Goal: Navigation & Orientation: Find specific page/section

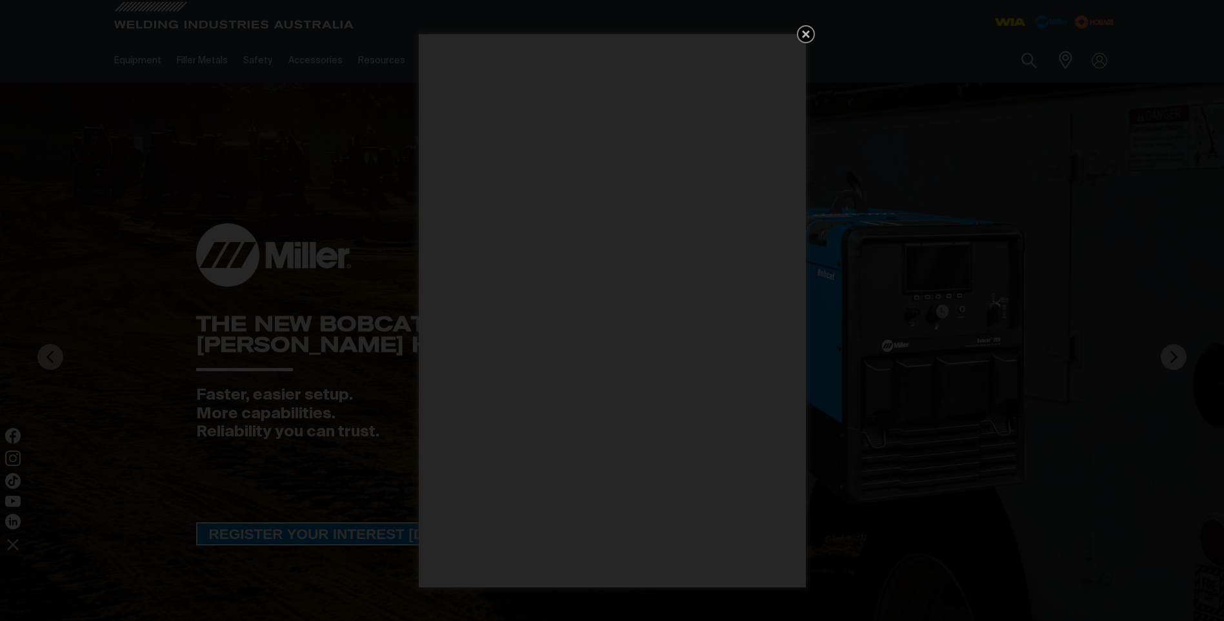
click at [807, 33] on icon "Get 5 WIA Welding Guides Free!" at bounding box center [806, 34] width 8 height 8
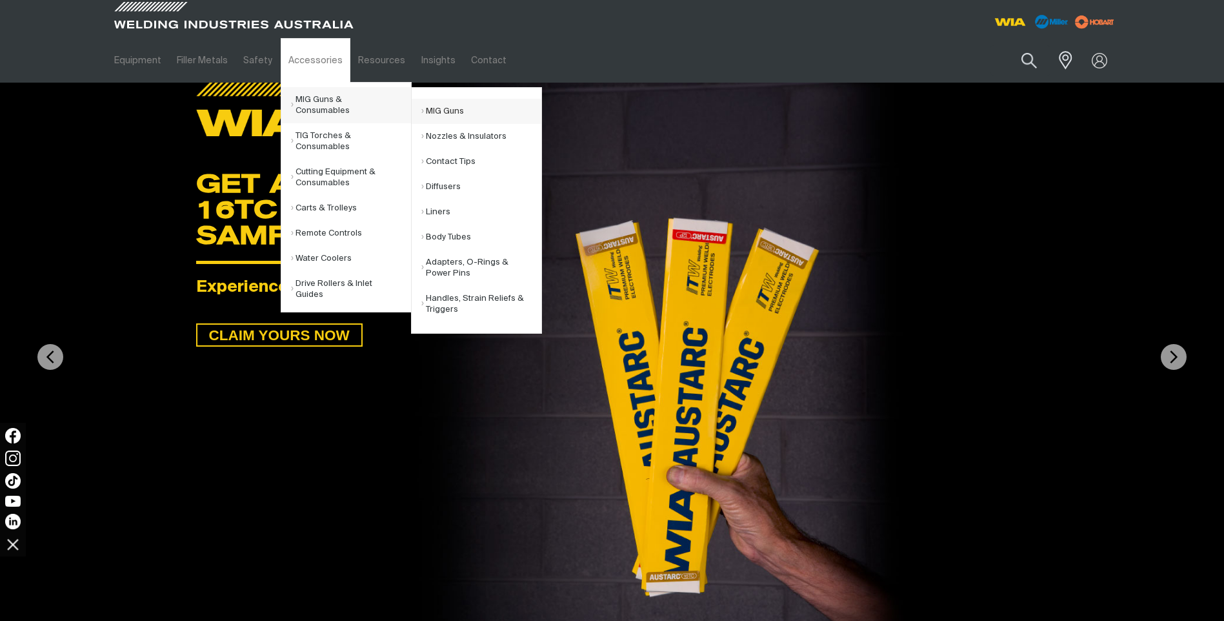
click at [454, 110] on link "MIG Guns" at bounding box center [481, 111] width 120 height 25
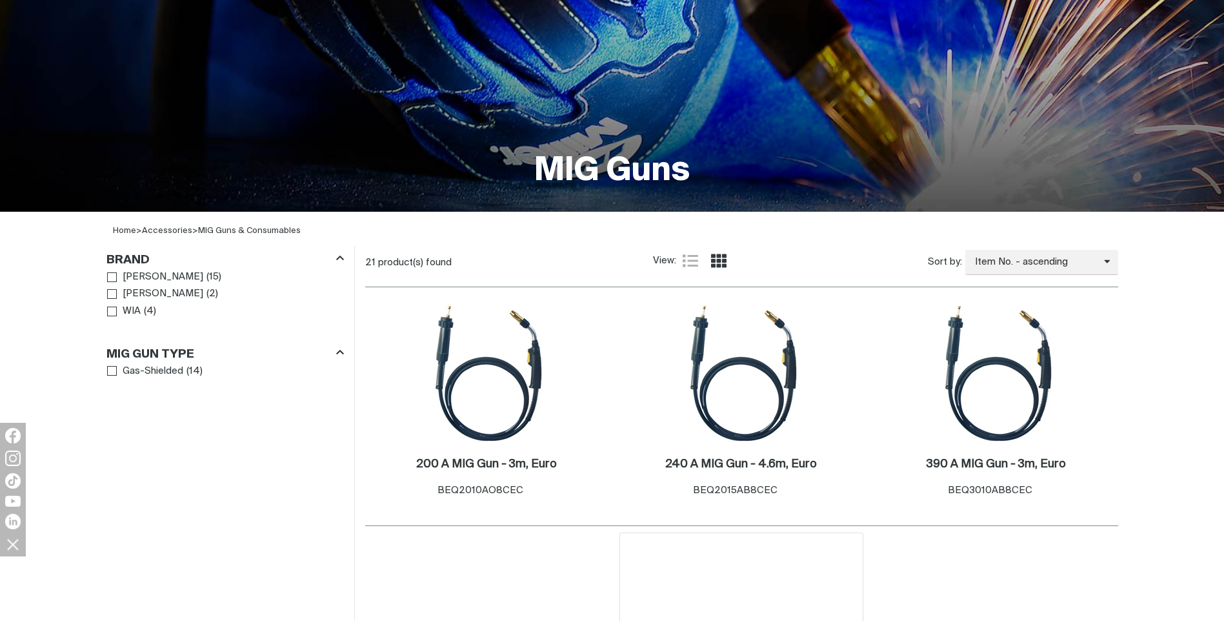
scroll to position [387, 0]
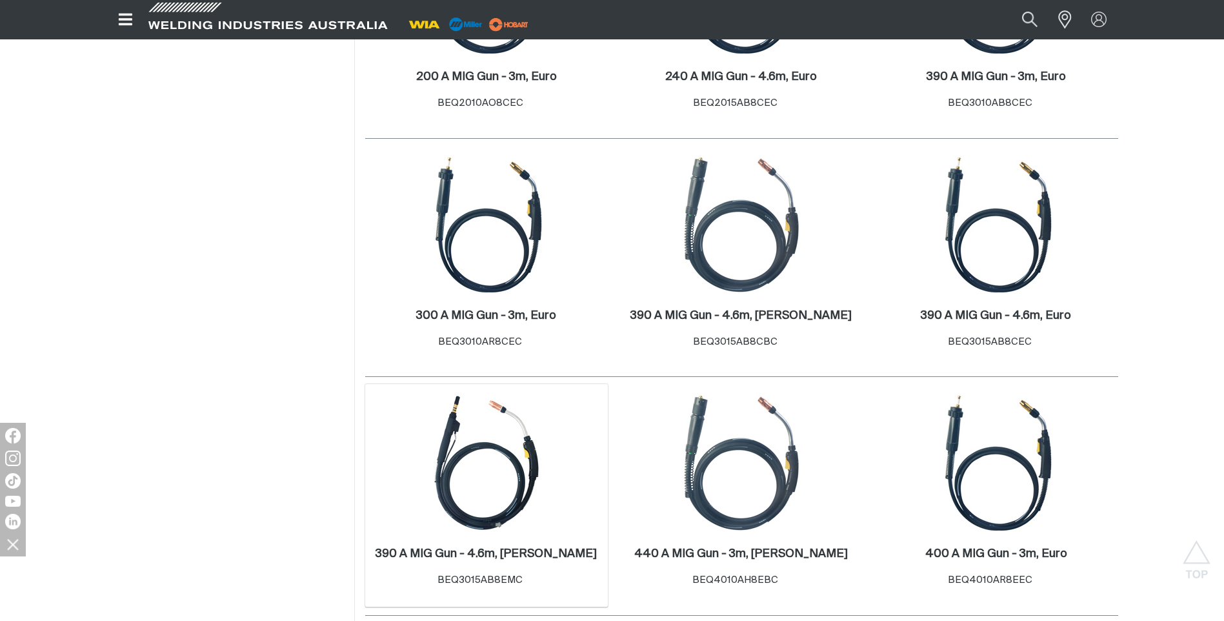
scroll to position [645, 0]
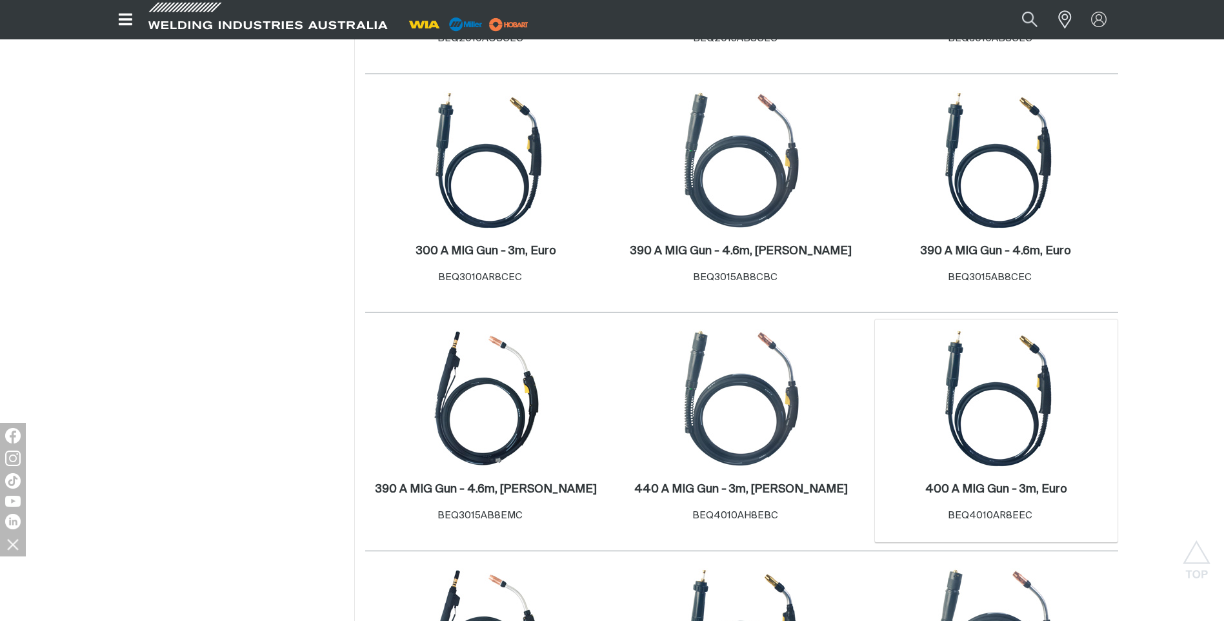
click at [1000, 383] on img at bounding box center [997, 398] width 138 height 138
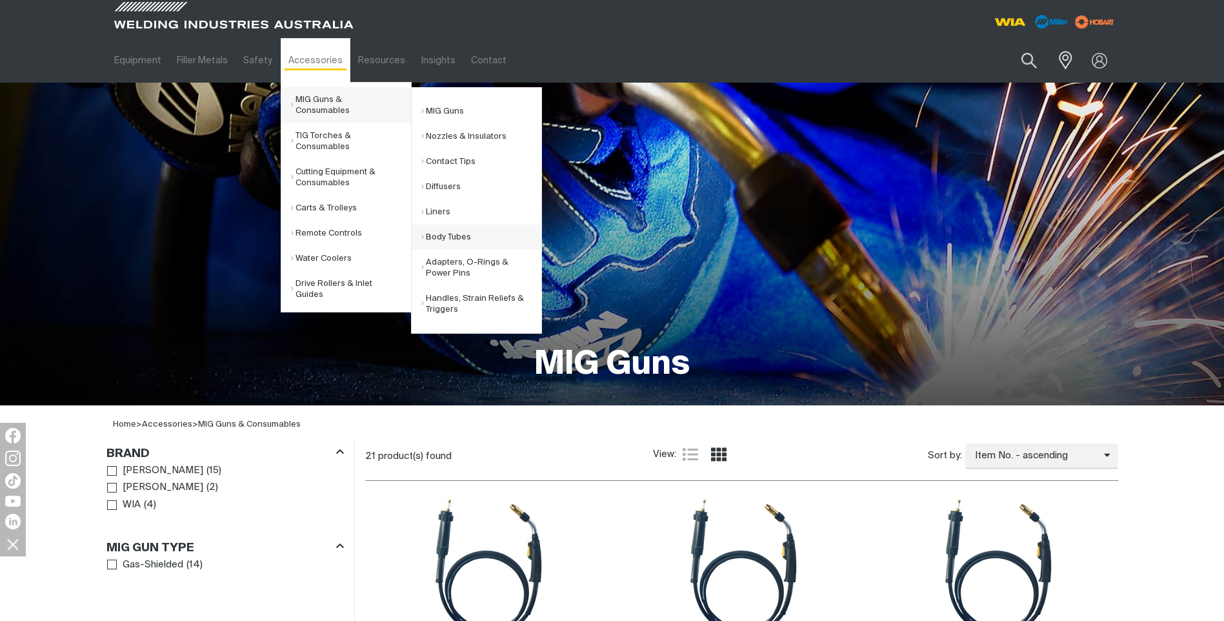
click at [459, 239] on link "Body Tubes" at bounding box center [481, 237] width 120 height 25
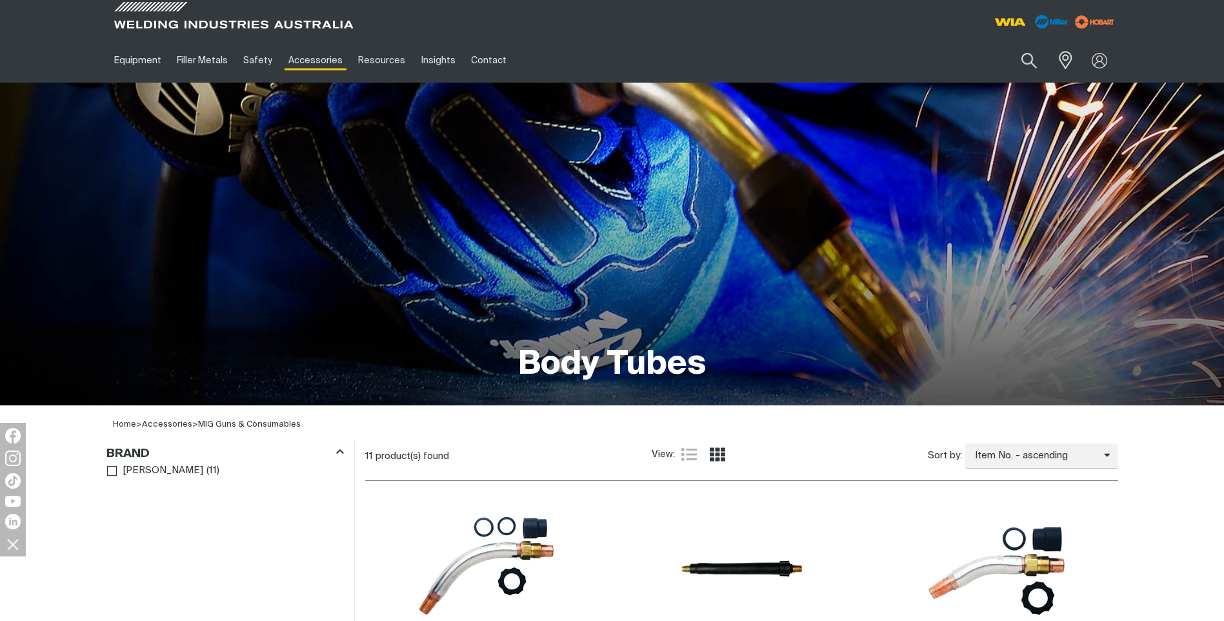
scroll to position [258, 0]
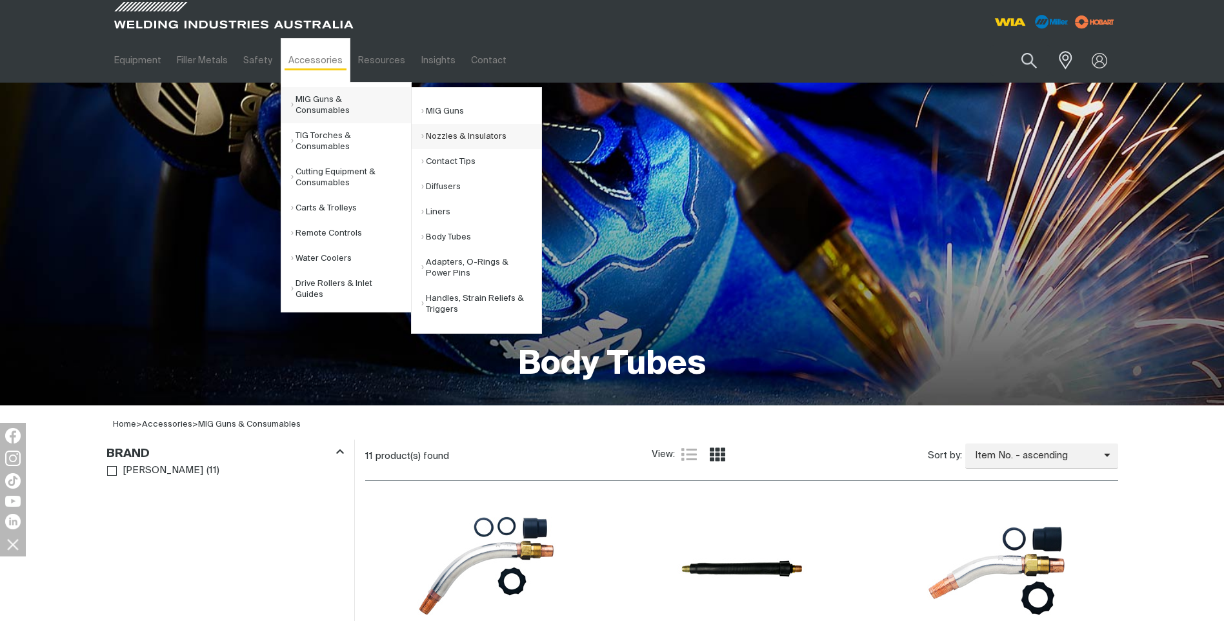
click at [471, 136] on link "Nozzles & Insulators" at bounding box center [481, 136] width 120 height 25
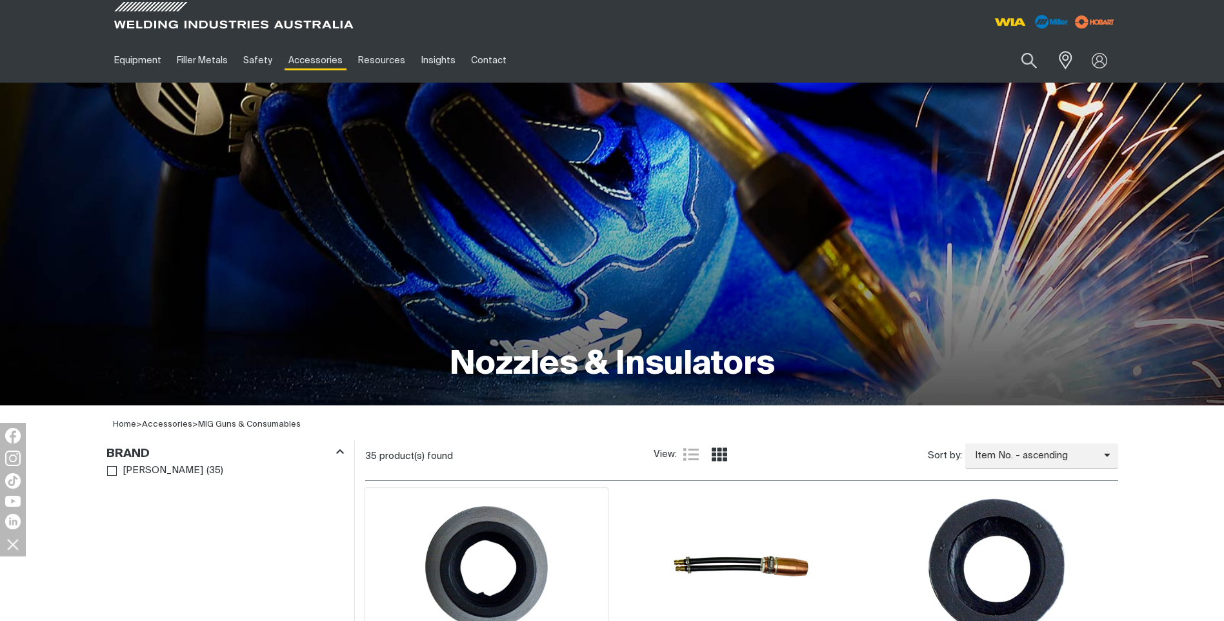
scroll to position [258, 0]
